Goal: Task Accomplishment & Management: Manage account settings

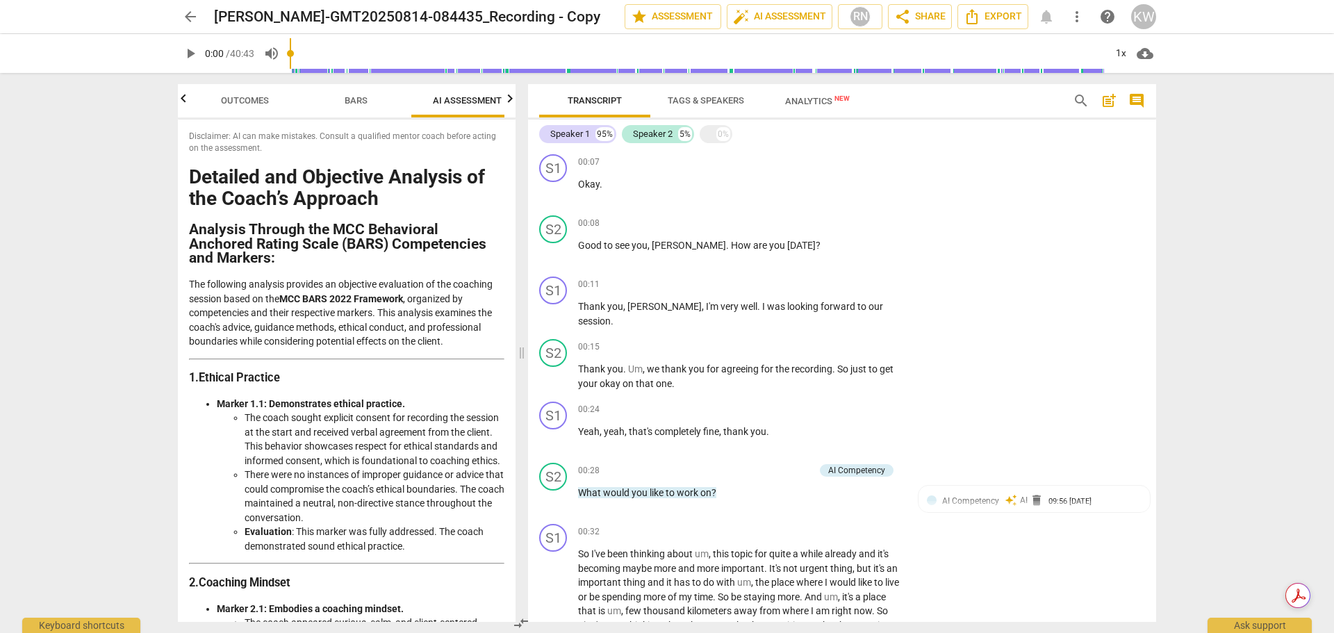
scroll to position [738, 0]
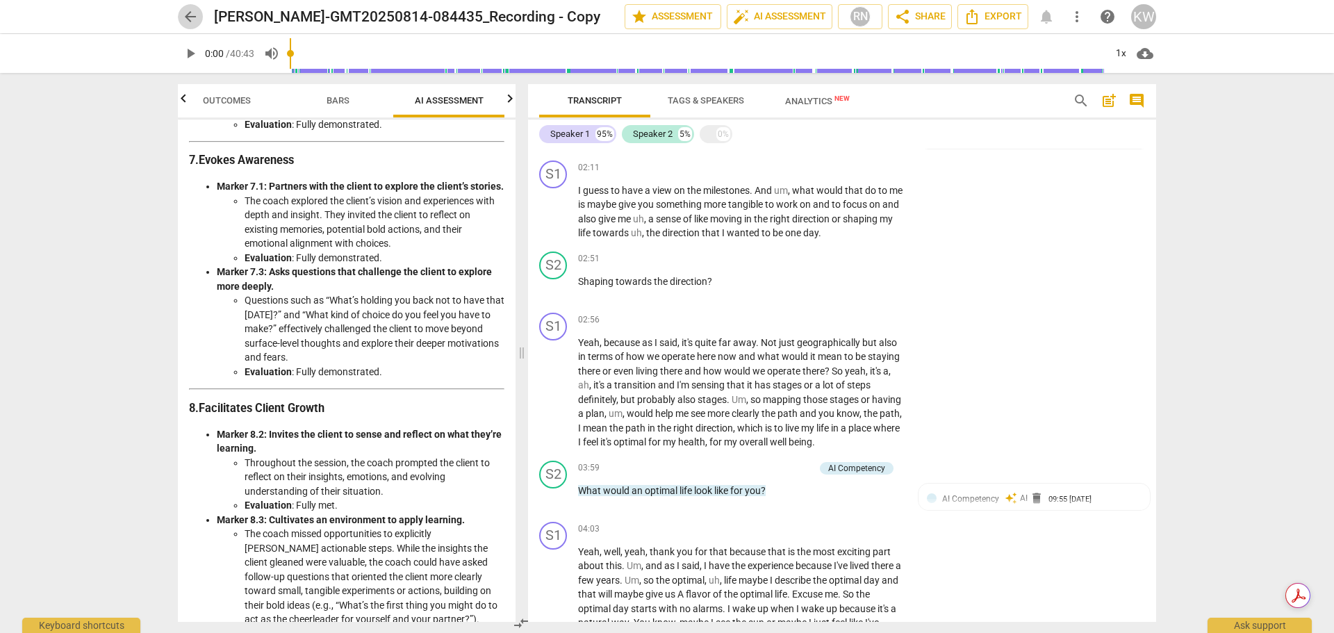
click at [193, 15] on span "arrow_back" at bounding box center [190, 16] width 17 height 17
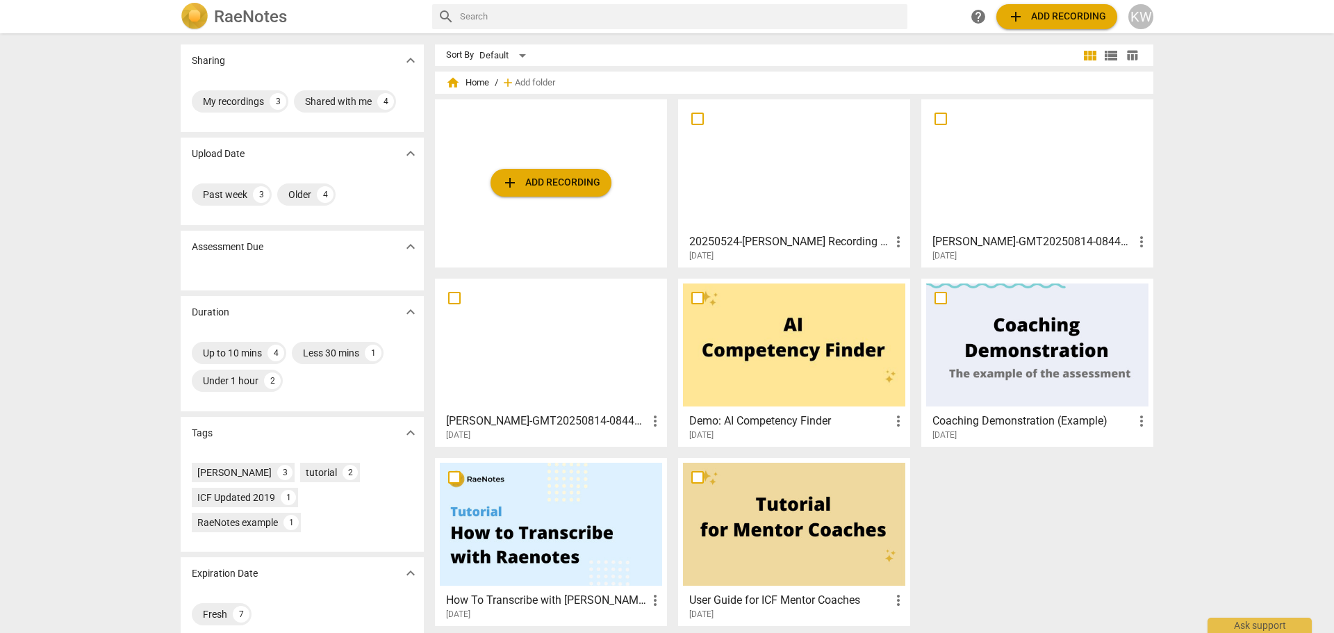
click at [1144, 19] on div "KW" at bounding box center [1141, 16] width 25 height 25
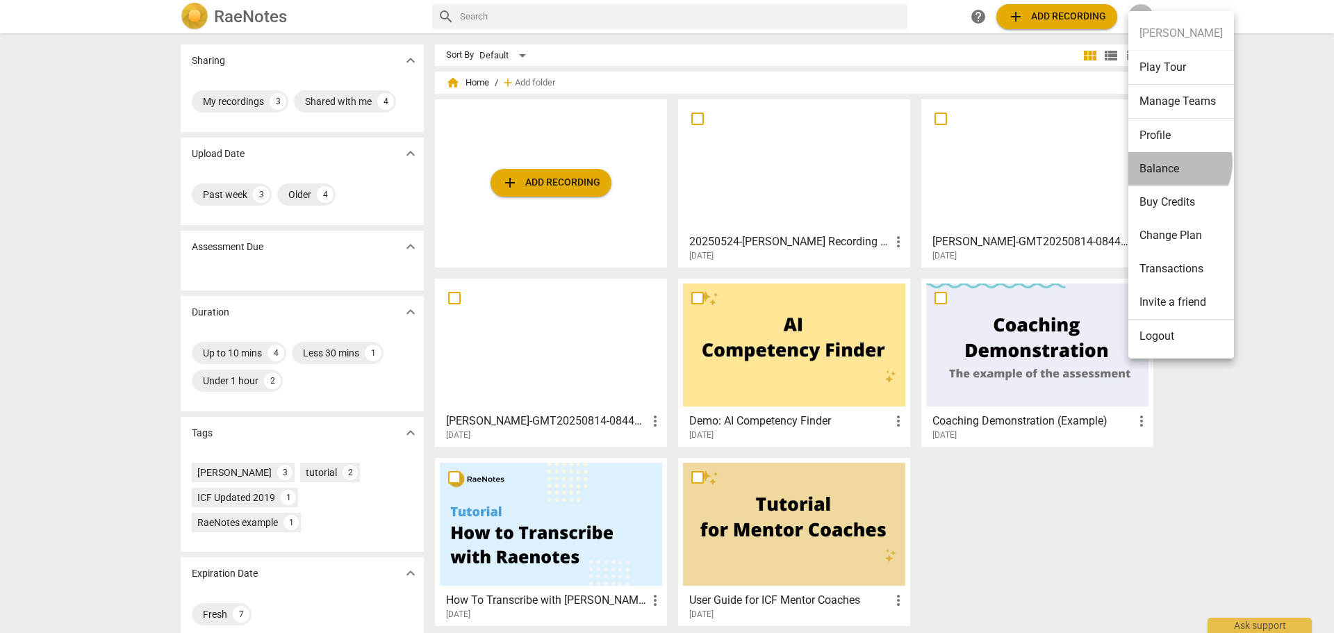
click at [1168, 163] on li "Balance" at bounding box center [1182, 168] width 106 height 33
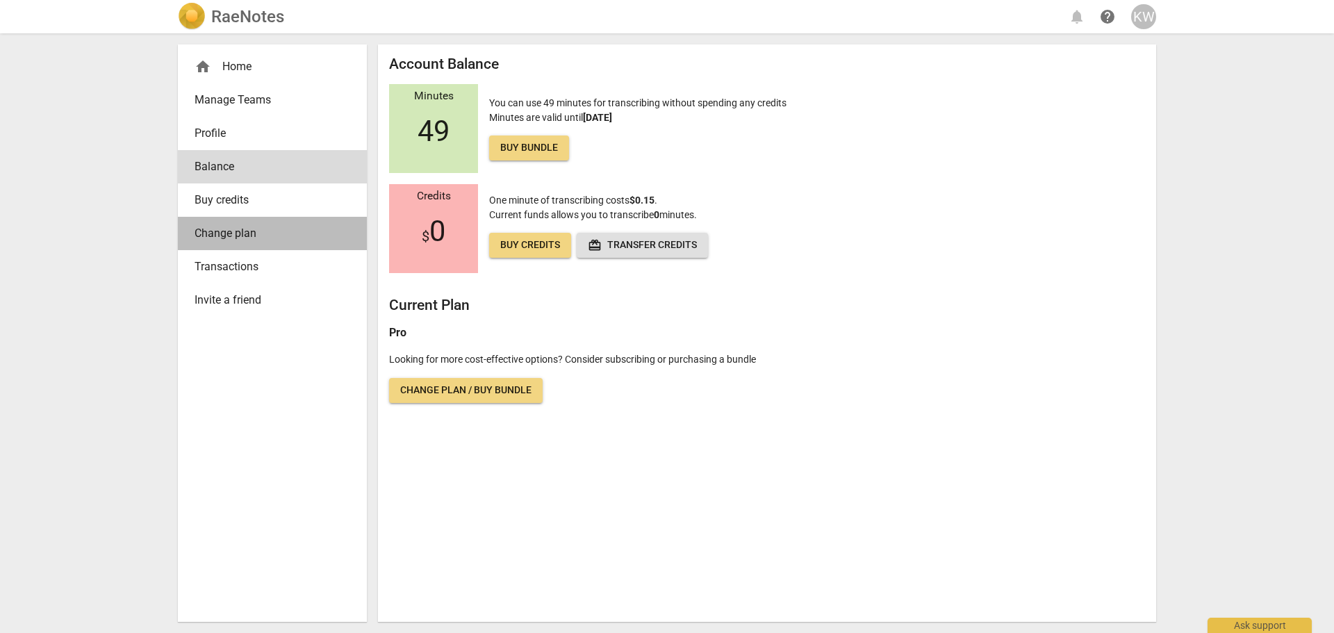
click at [247, 237] on span "Change plan" at bounding box center [267, 233] width 145 height 17
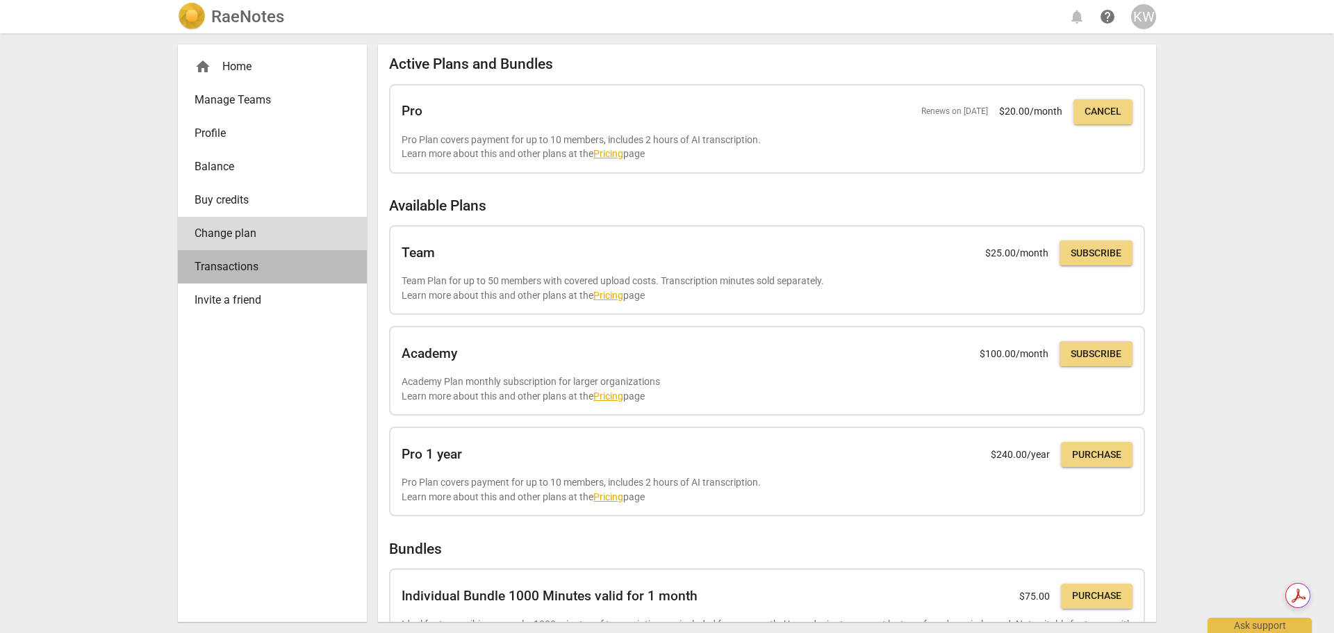
click at [244, 268] on span "Transactions" at bounding box center [267, 267] width 145 height 17
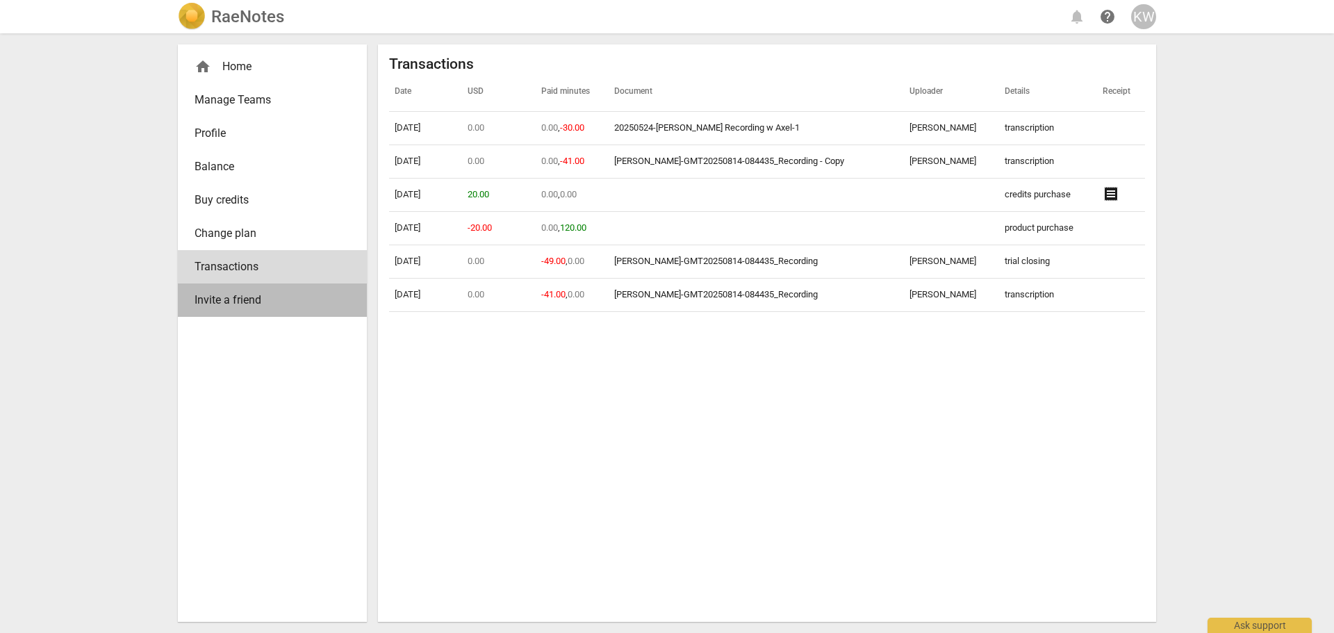
click at [235, 309] on link "Invite a friend" at bounding box center [272, 300] width 189 height 33
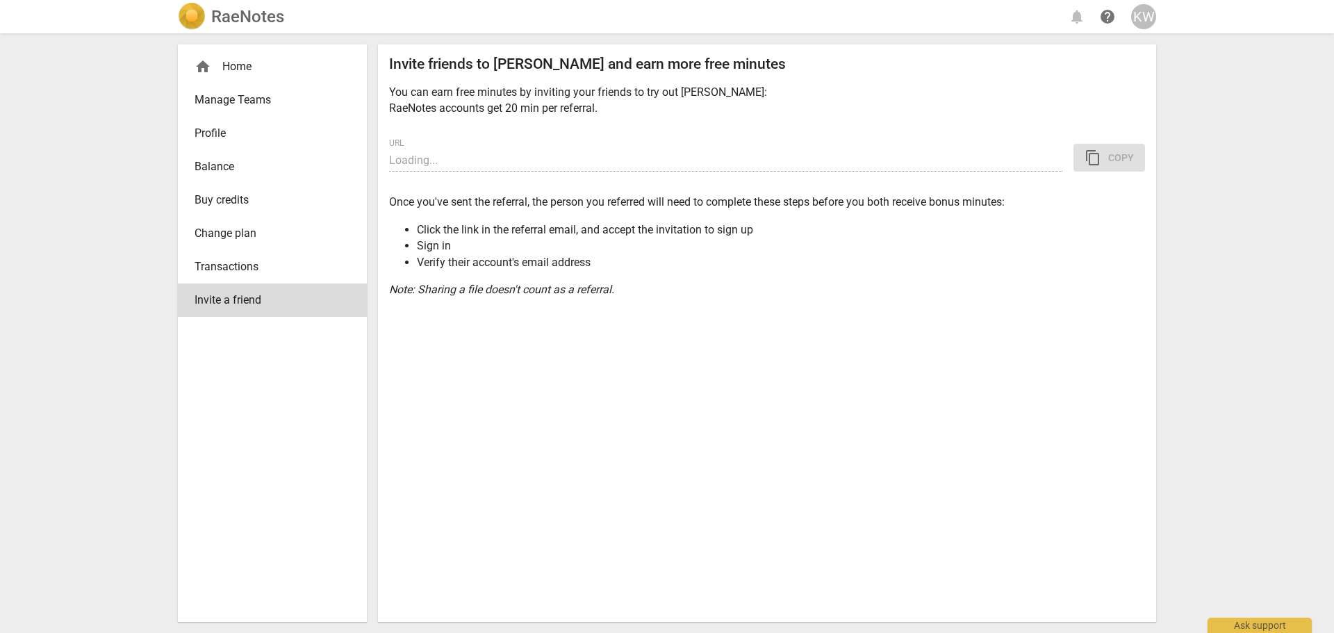
type input "[URL][DOMAIN_NAME]"
click at [591, 476] on div "Invite friends to [PERSON_NAME] and earn more free minutes You can earn free mi…" at bounding box center [767, 333] width 778 height 578
click at [265, 98] on span "Manage Teams" at bounding box center [267, 100] width 145 height 17
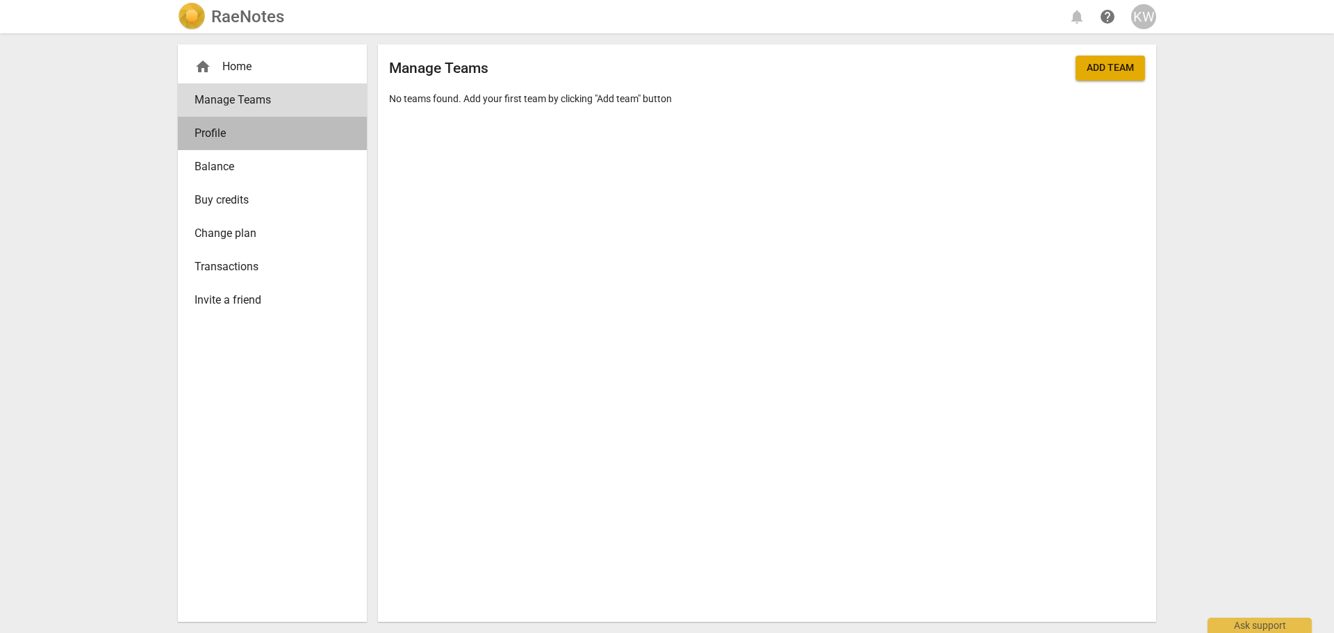
click at [253, 130] on span "Profile" at bounding box center [267, 133] width 145 height 17
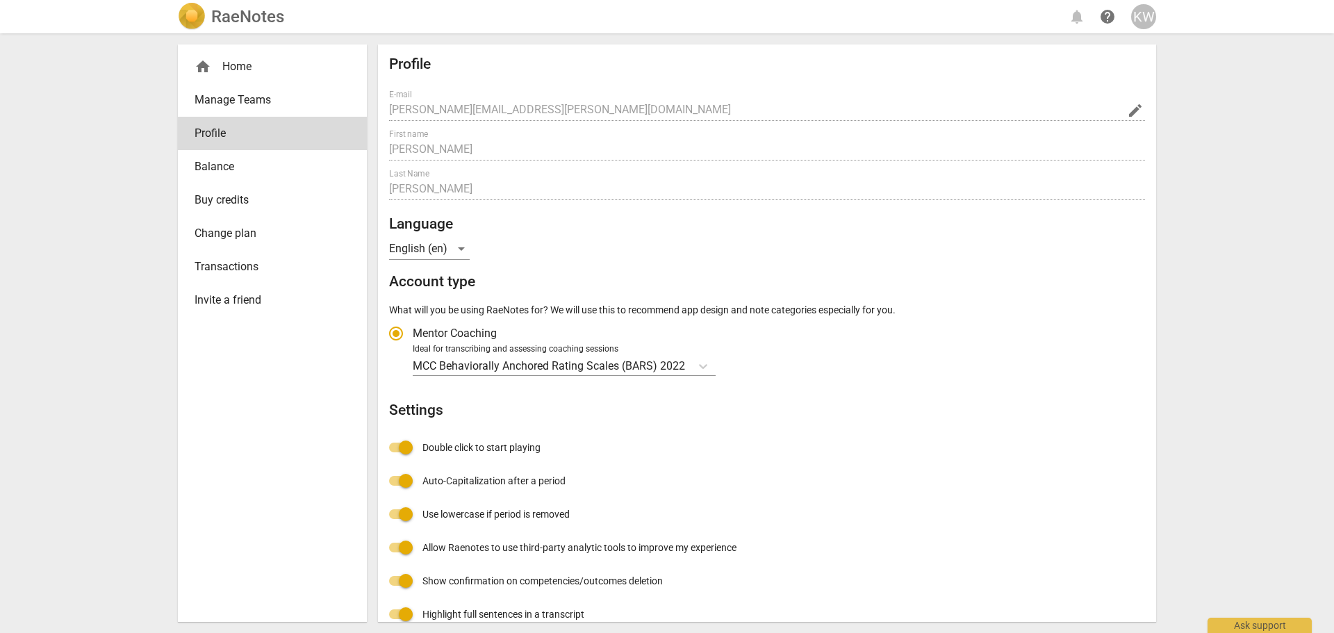
radio input "false"
click at [230, 69] on div "home Home" at bounding box center [267, 66] width 145 height 17
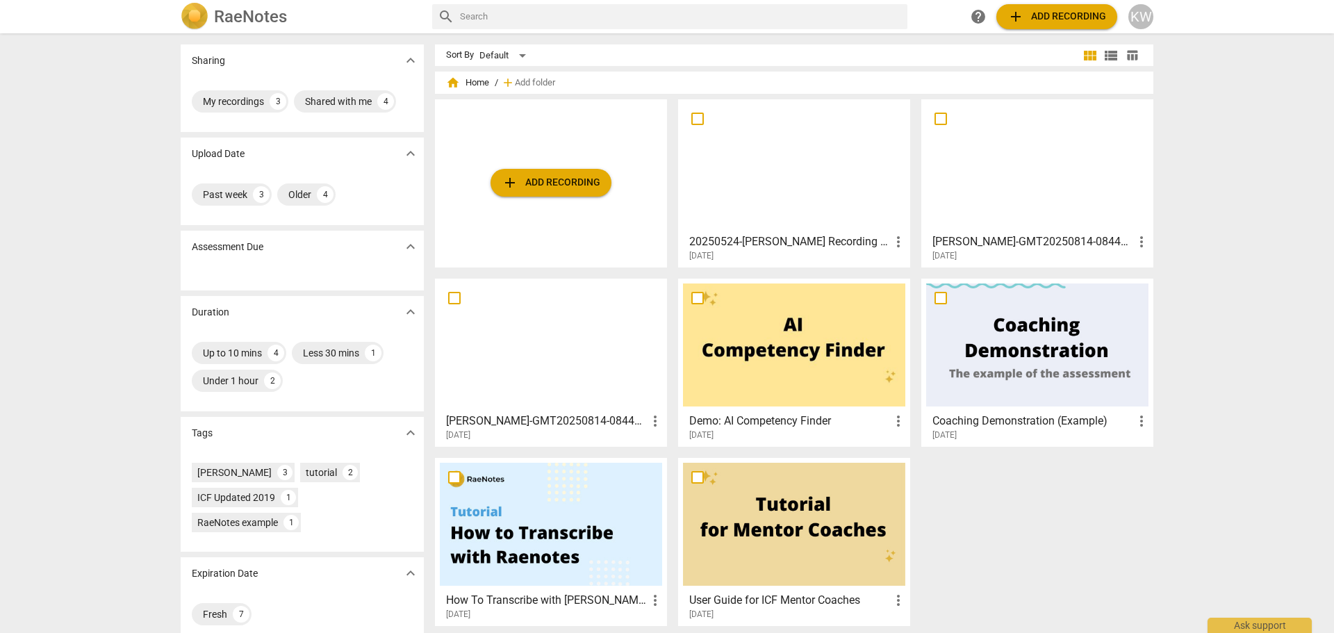
click at [1054, 170] on div at bounding box center [1037, 165] width 222 height 123
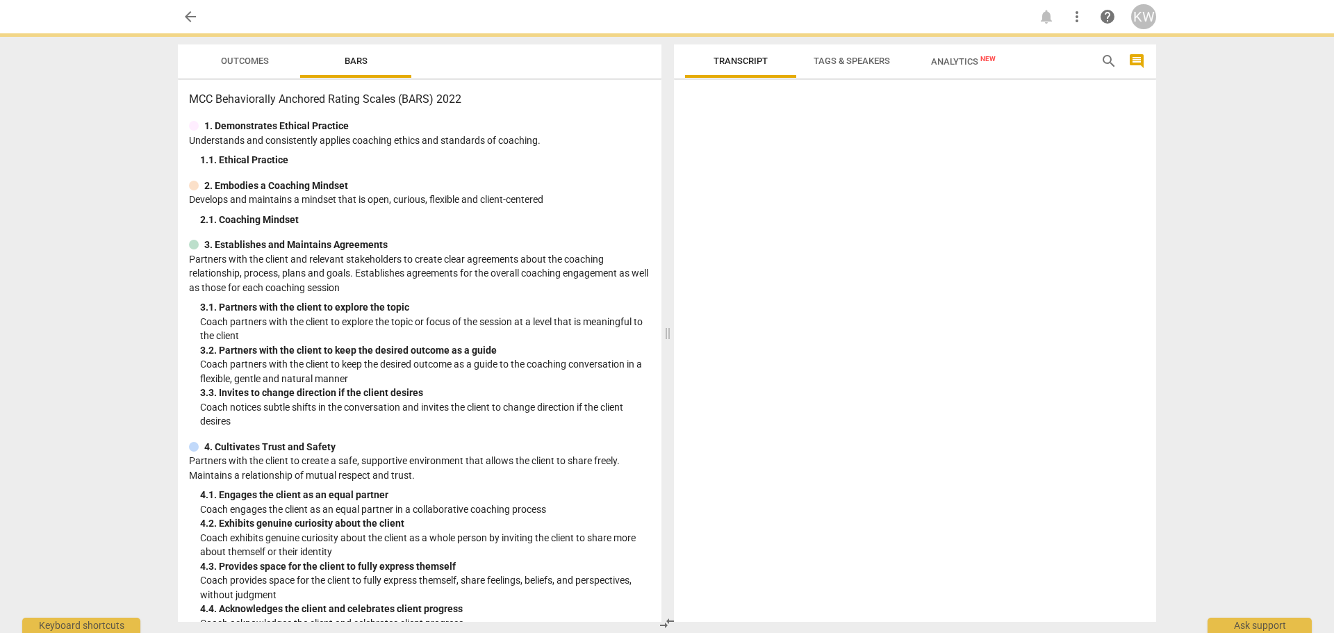
click at [1054, 170] on div at bounding box center [915, 353] width 482 height 537
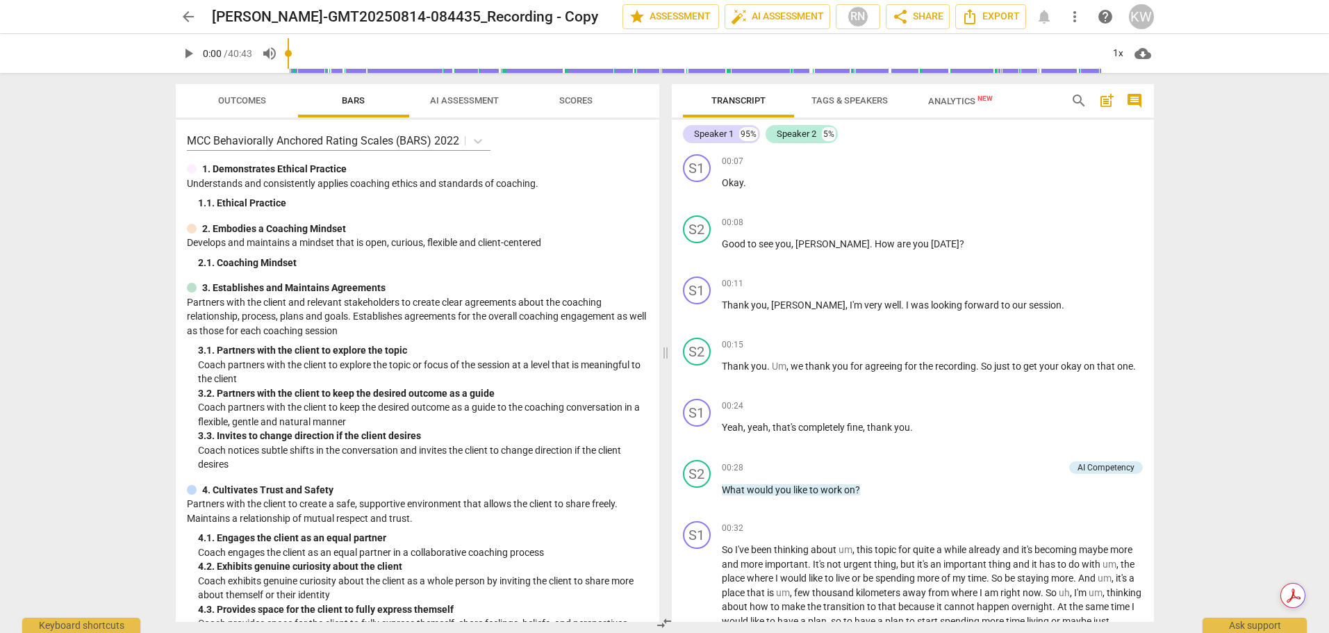
click at [1233, 244] on div "arrow_back [PERSON_NAME]-GMT20250814-084435_Recording - Copy edit star Assessme…" at bounding box center [664, 316] width 1329 height 633
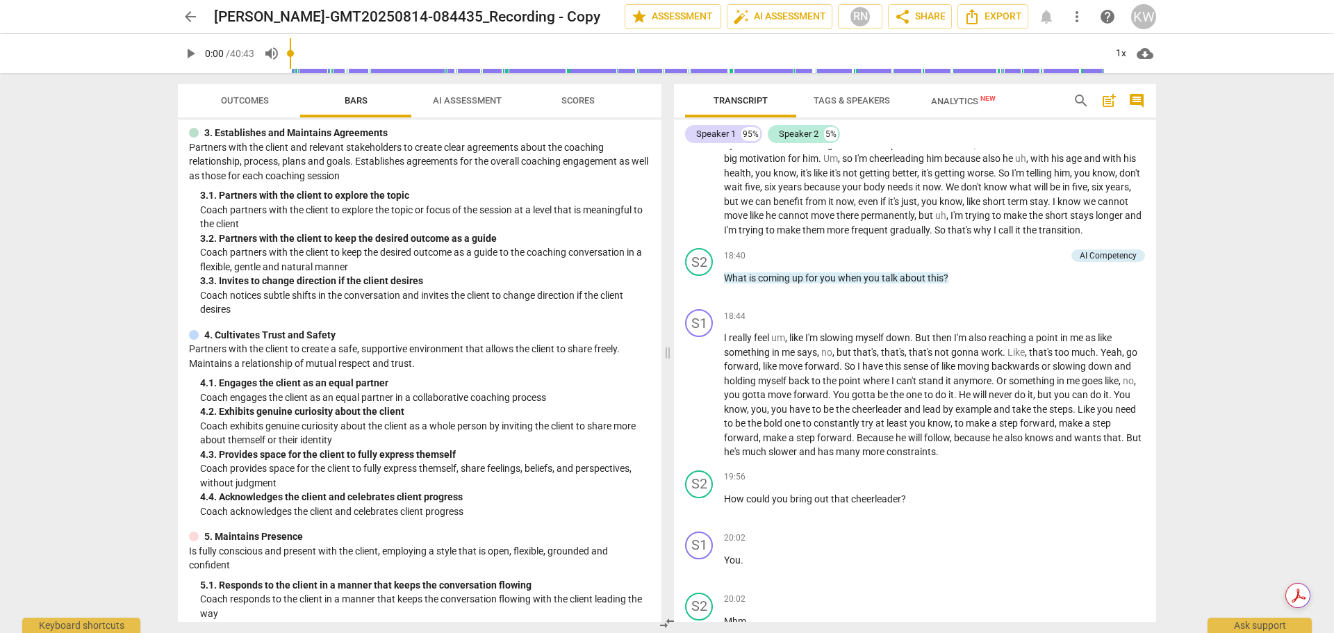
scroll to position [350, 0]
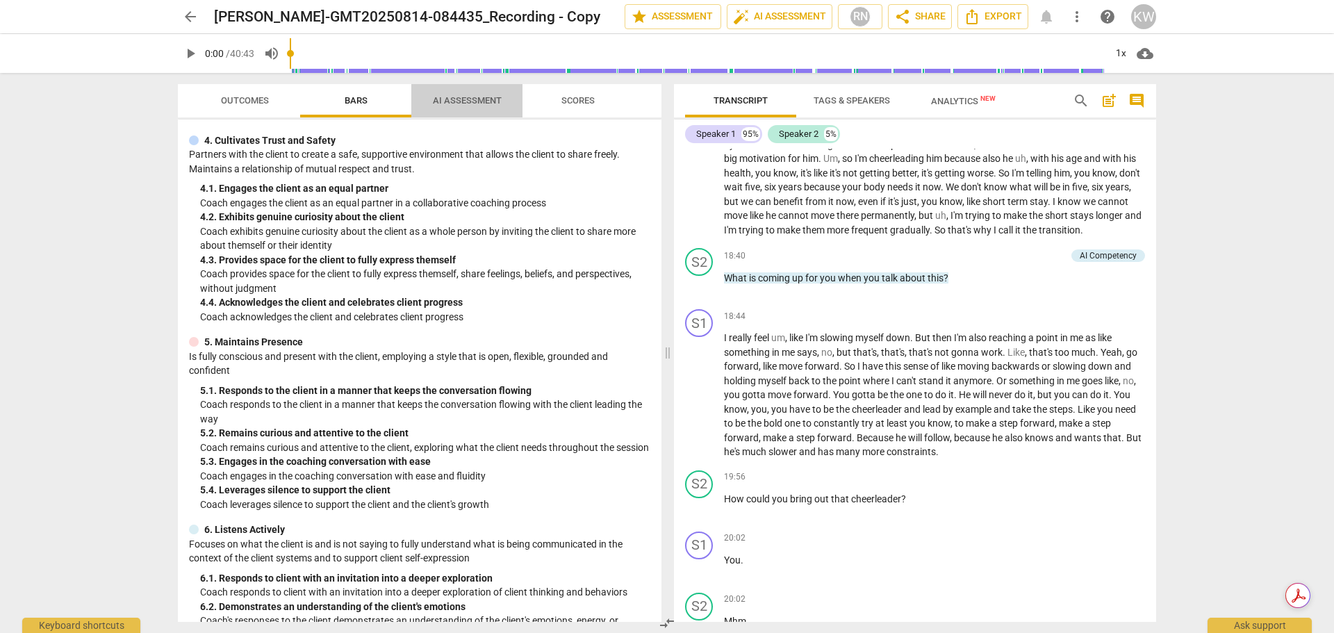
click at [459, 92] on span "AI Assessment" at bounding box center [467, 101] width 102 height 19
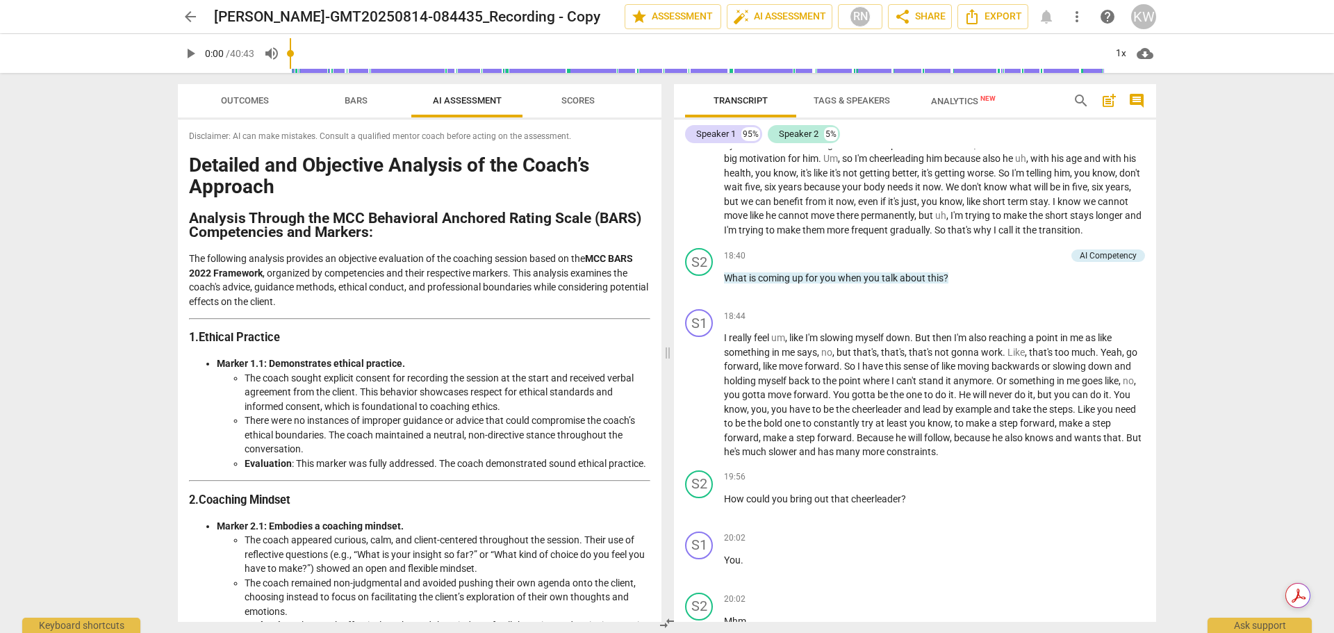
click at [353, 100] on span "Bars" at bounding box center [356, 100] width 23 height 10
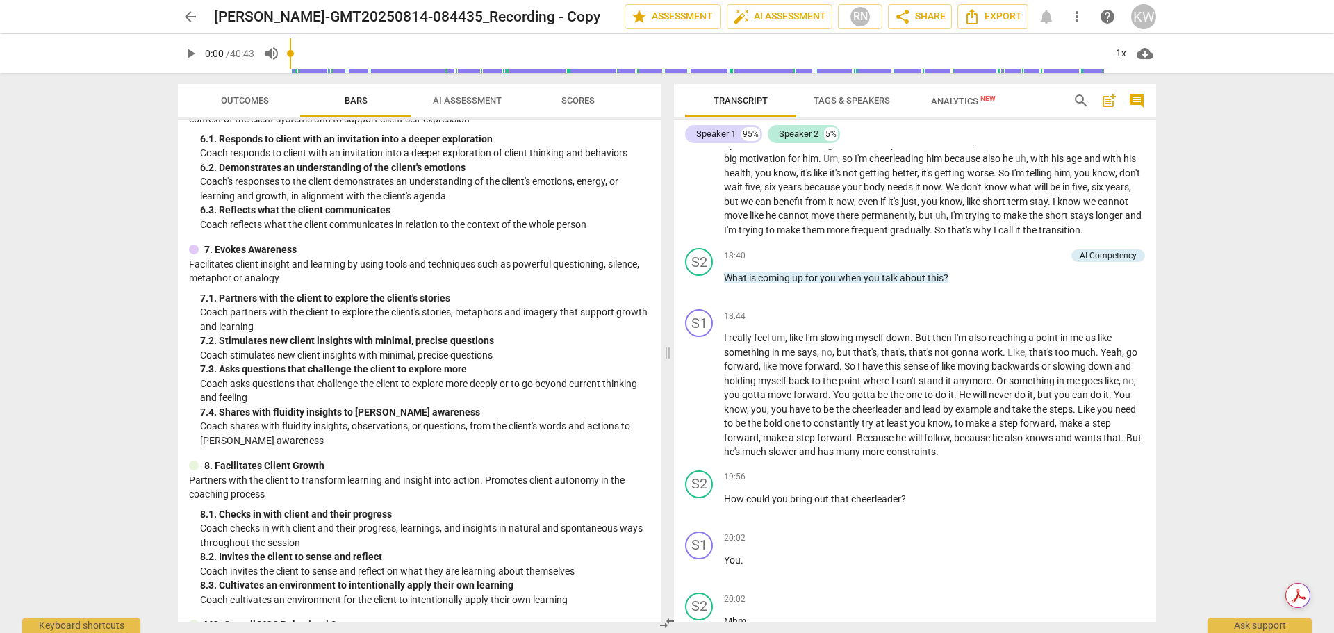
scroll to position [371, 0]
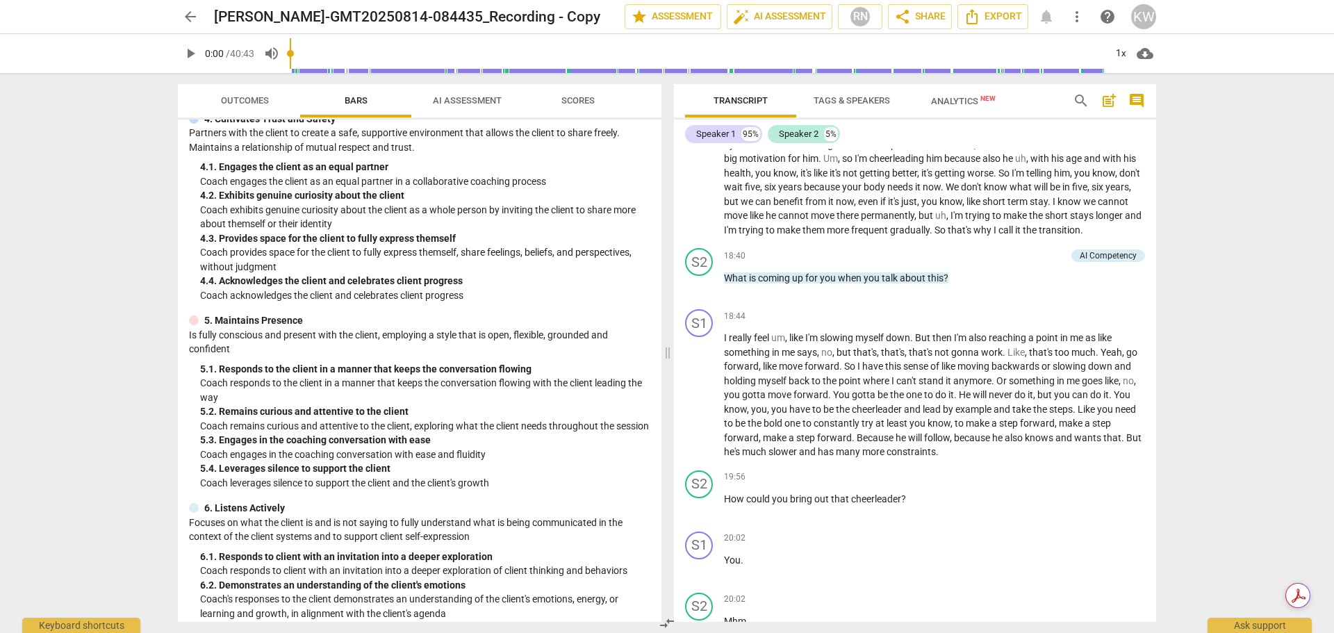
click at [454, 101] on span "AI Assessment" at bounding box center [467, 100] width 69 height 10
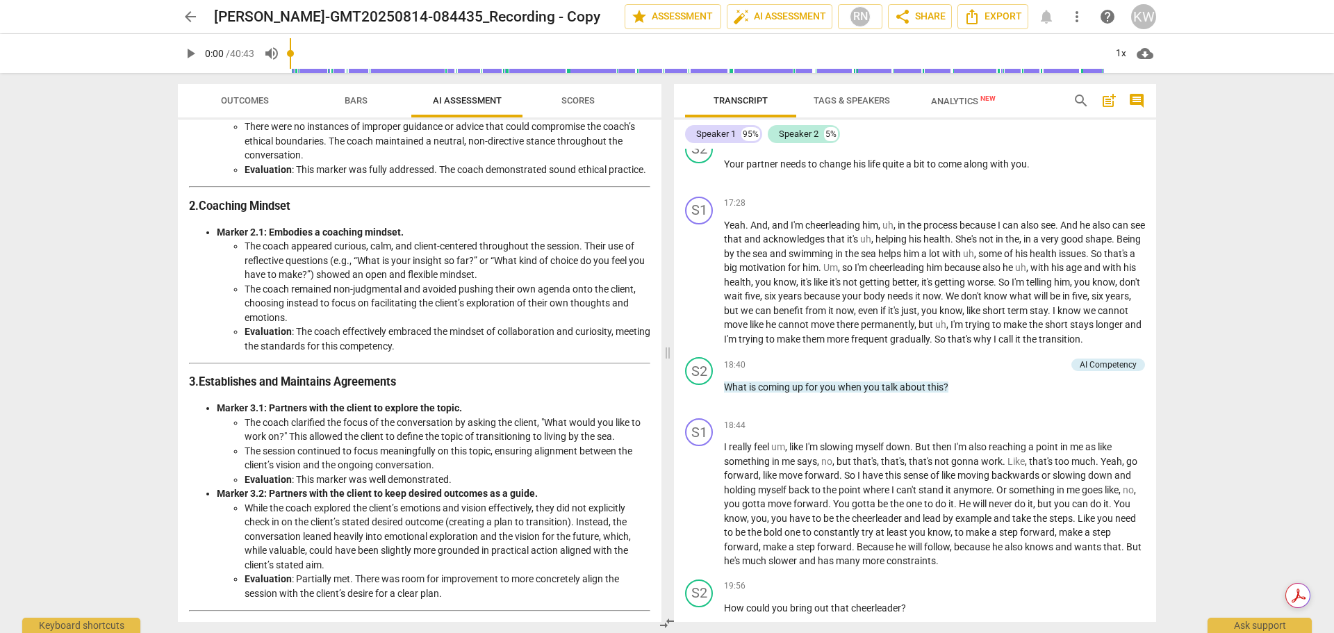
scroll to position [0, 0]
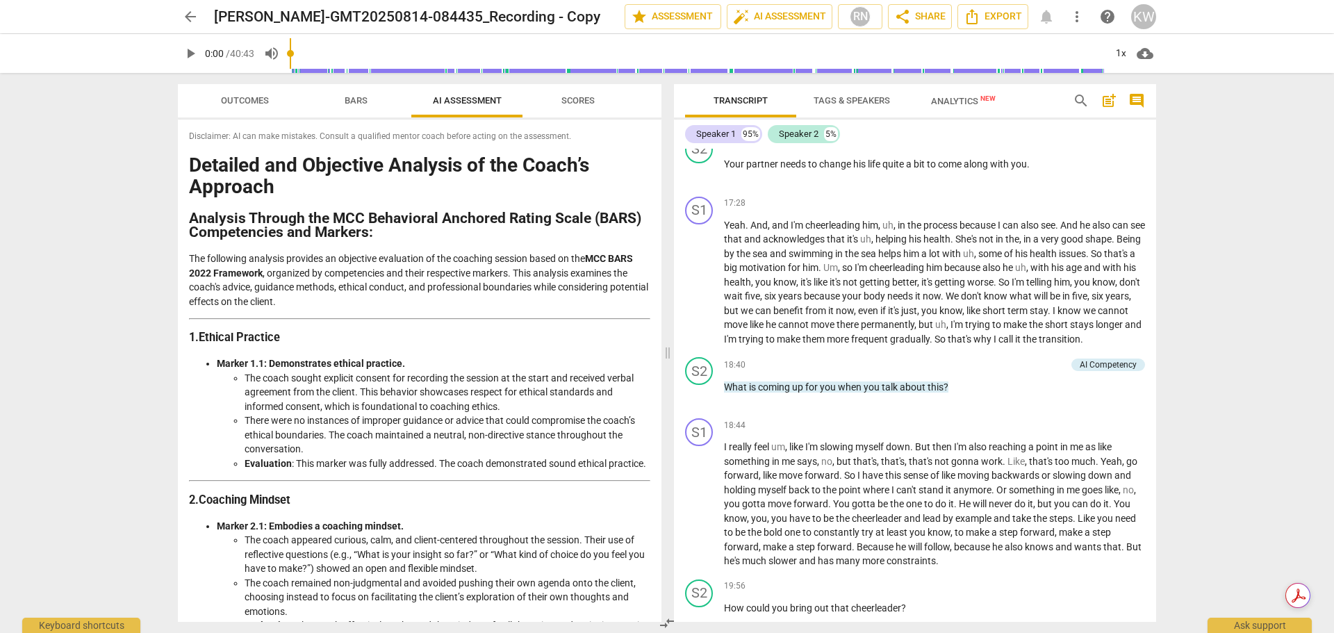
click at [1295, 224] on div "arrow_back [PERSON_NAME]-GMT20250814-084435_Recording - Copy edit star Assessme…" at bounding box center [667, 316] width 1334 height 633
click at [960, 97] on span "Analytics New" at bounding box center [963, 101] width 65 height 10
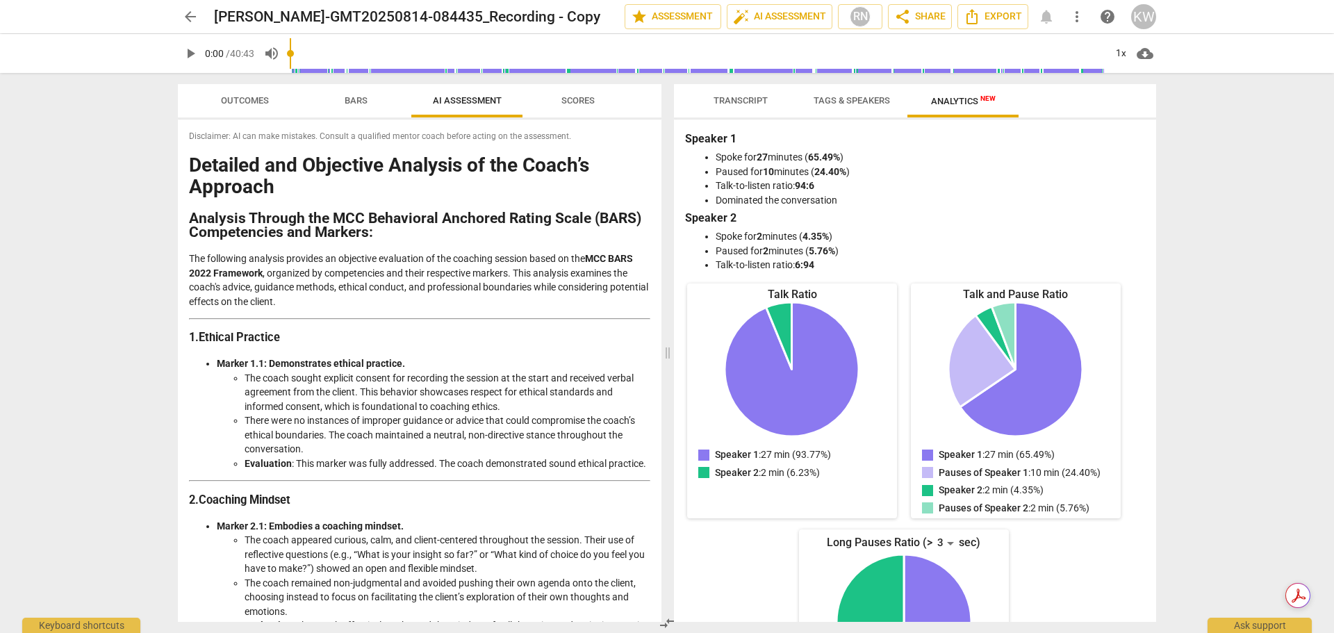
click at [1156, 249] on div "Transcript Tags & Speakers Analytics New Speaker 1 95% Speaker 2 5% S1 play_arr…" at bounding box center [918, 353] width 499 height 560
click at [74, 625] on div "Keyboard shortcuts" at bounding box center [81, 622] width 118 height 22
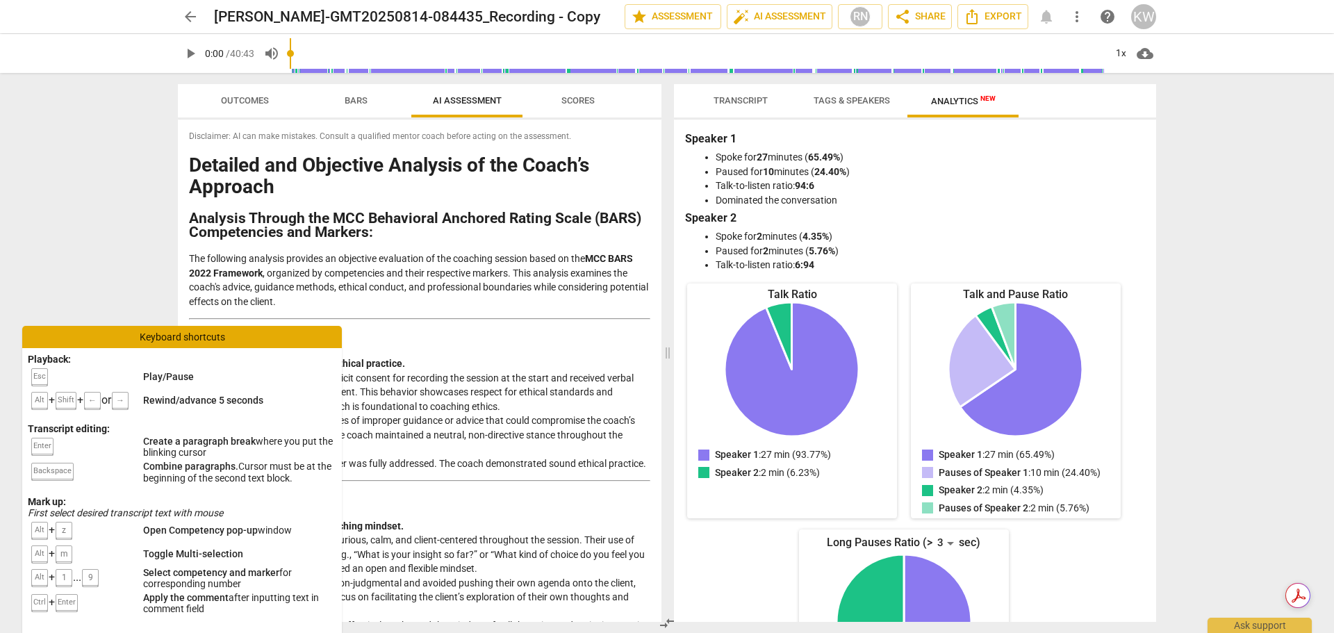
click at [115, 254] on div "arrow_back [PERSON_NAME]-GMT20250814-084435_Recording - Copy edit star Assessme…" at bounding box center [667, 316] width 1334 height 633
click at [108, 210] on div "arrow_back [PERSON_NAME]-GMT20250814-084435_Recording - Copy edit star Assessme…" at bounding box center [667, 316] width 1334 height 633
